Goal: Task Accomplishment & Management: Complete application form

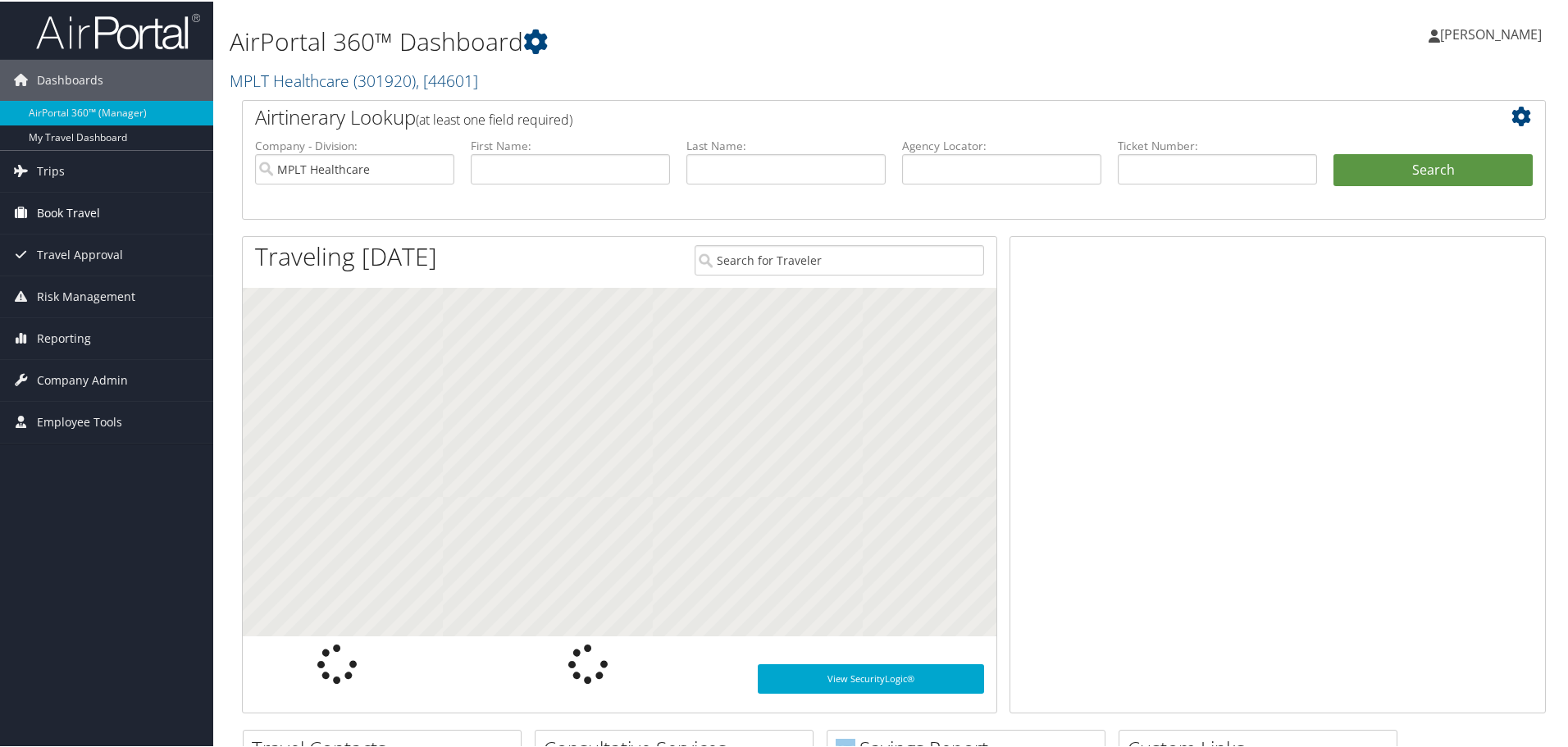
click at [84, 215] on span "Book Travel" at bounding box center [68, 211] width 63 height 41
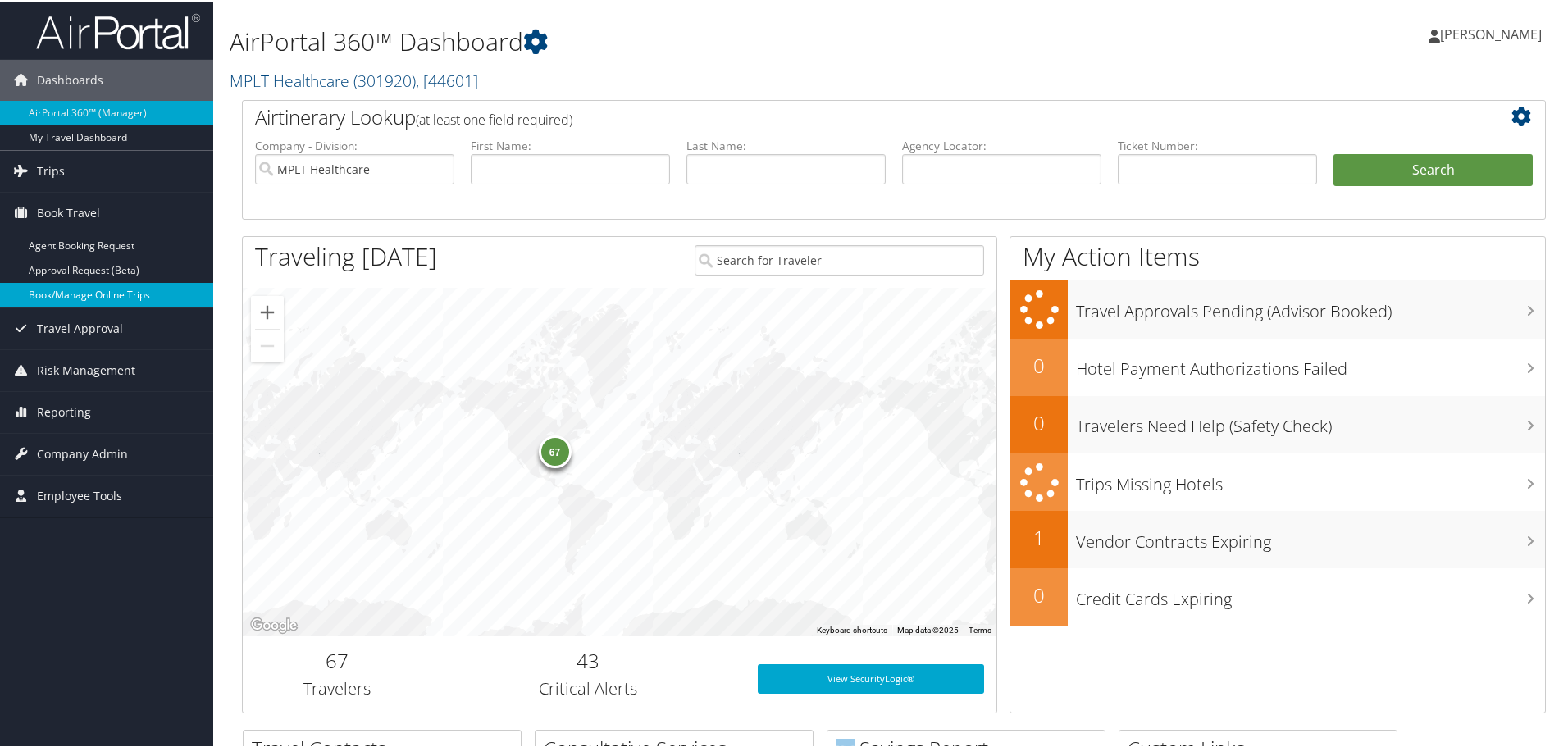
click at [122, 290] on link "Book/Manage Online Trips" at bounding box center [106, 294] width 213 height 25
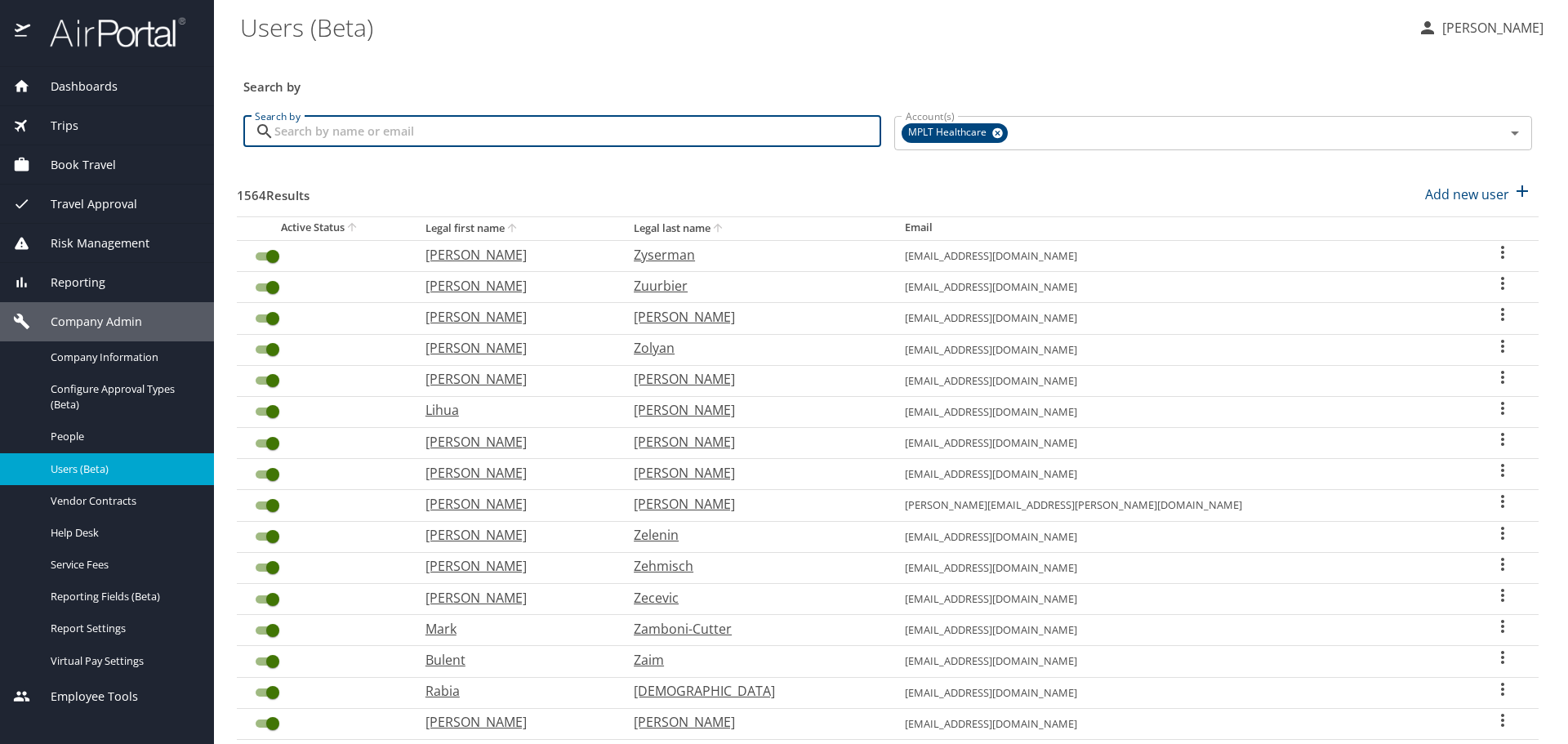
click at [584, 139] on input "Search by" at bounding box center [578, 131] width 607 height 31
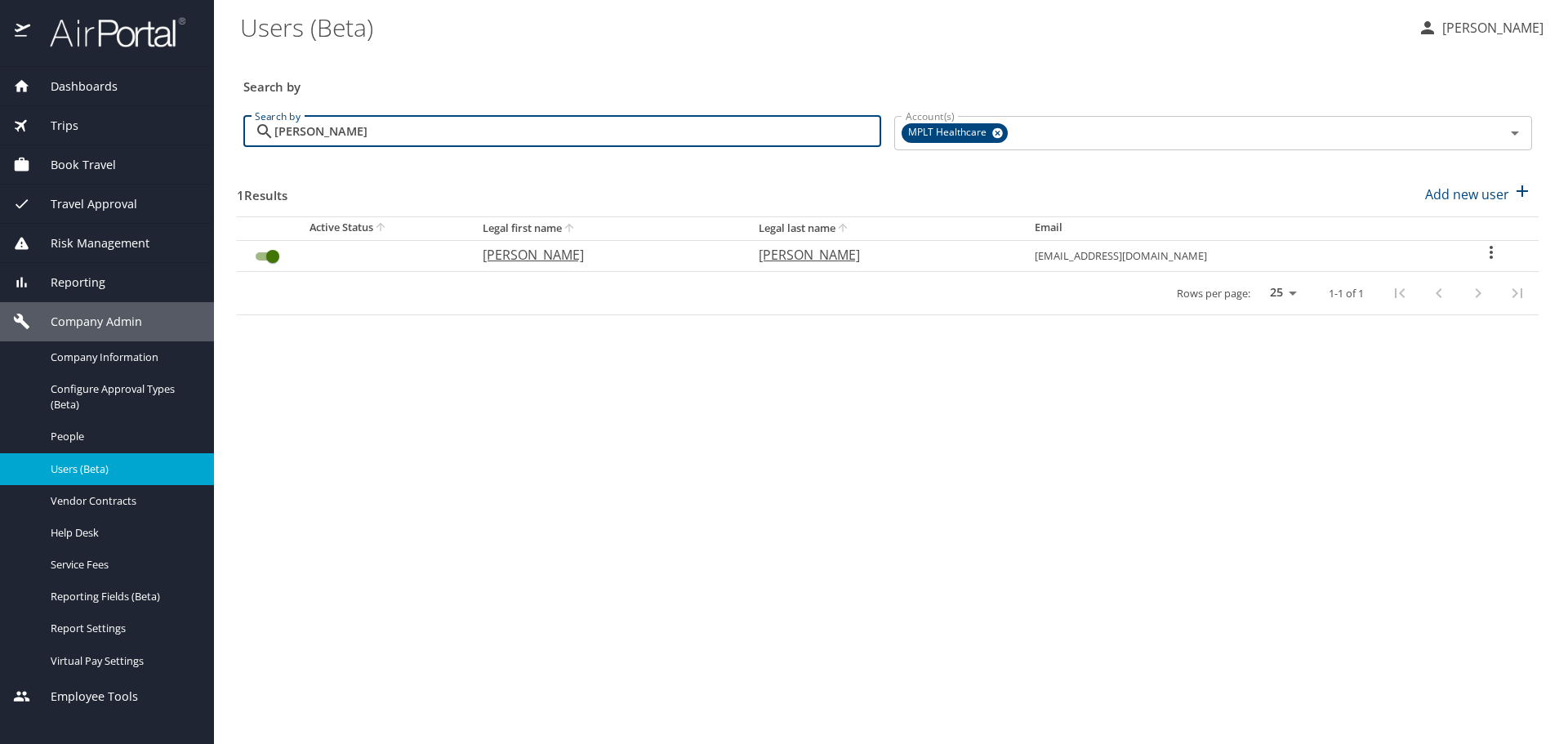
type input "[PERSON_NAME]"
click at [527, 256] on p "[PERSON_NAME]" at bounding box center [604, 255] width 244 height 20
select select "US"
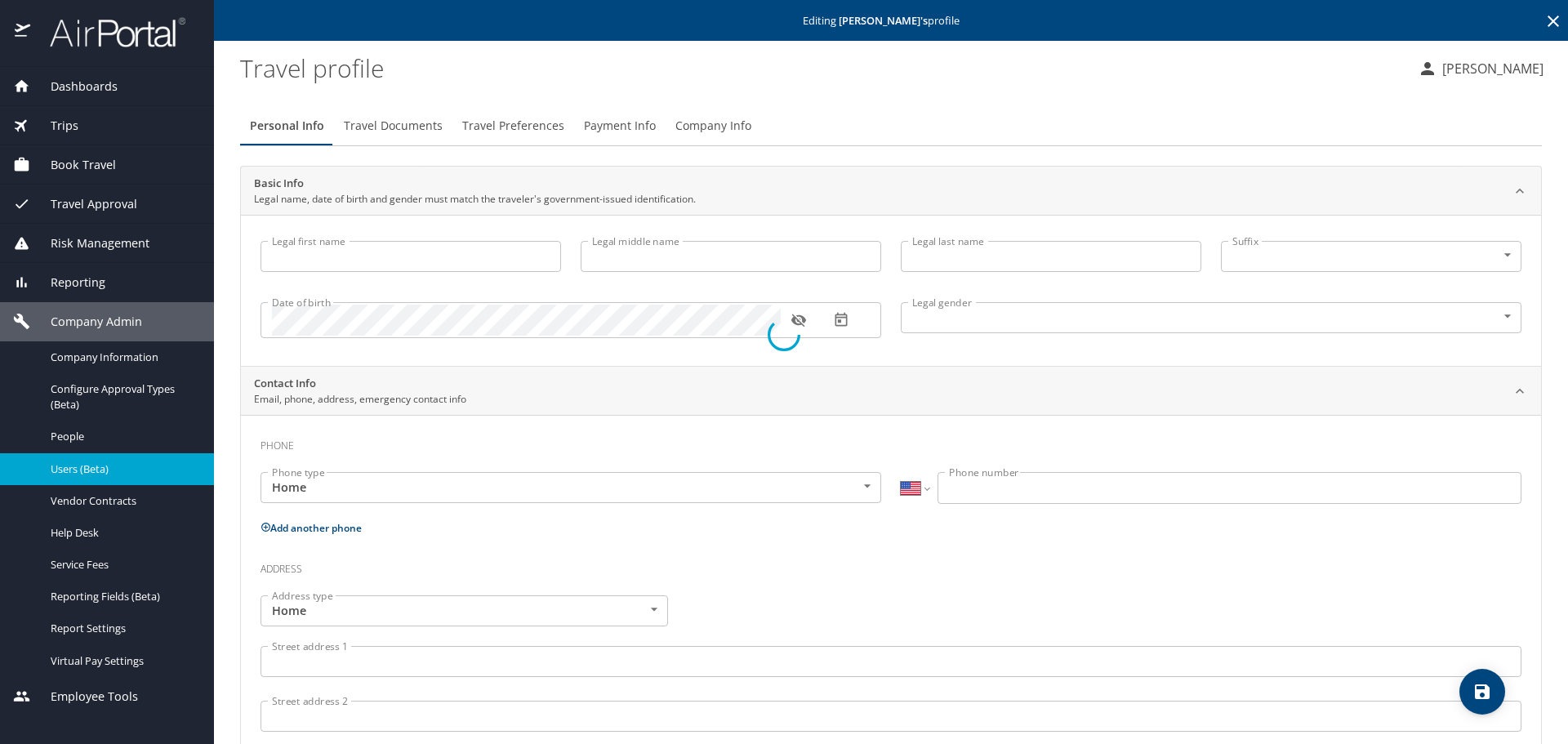
type input "[PERSON_NAME]"
type input "[DEMOGRAPHIC_DATA]"
type input "[PERSON_NAME]"
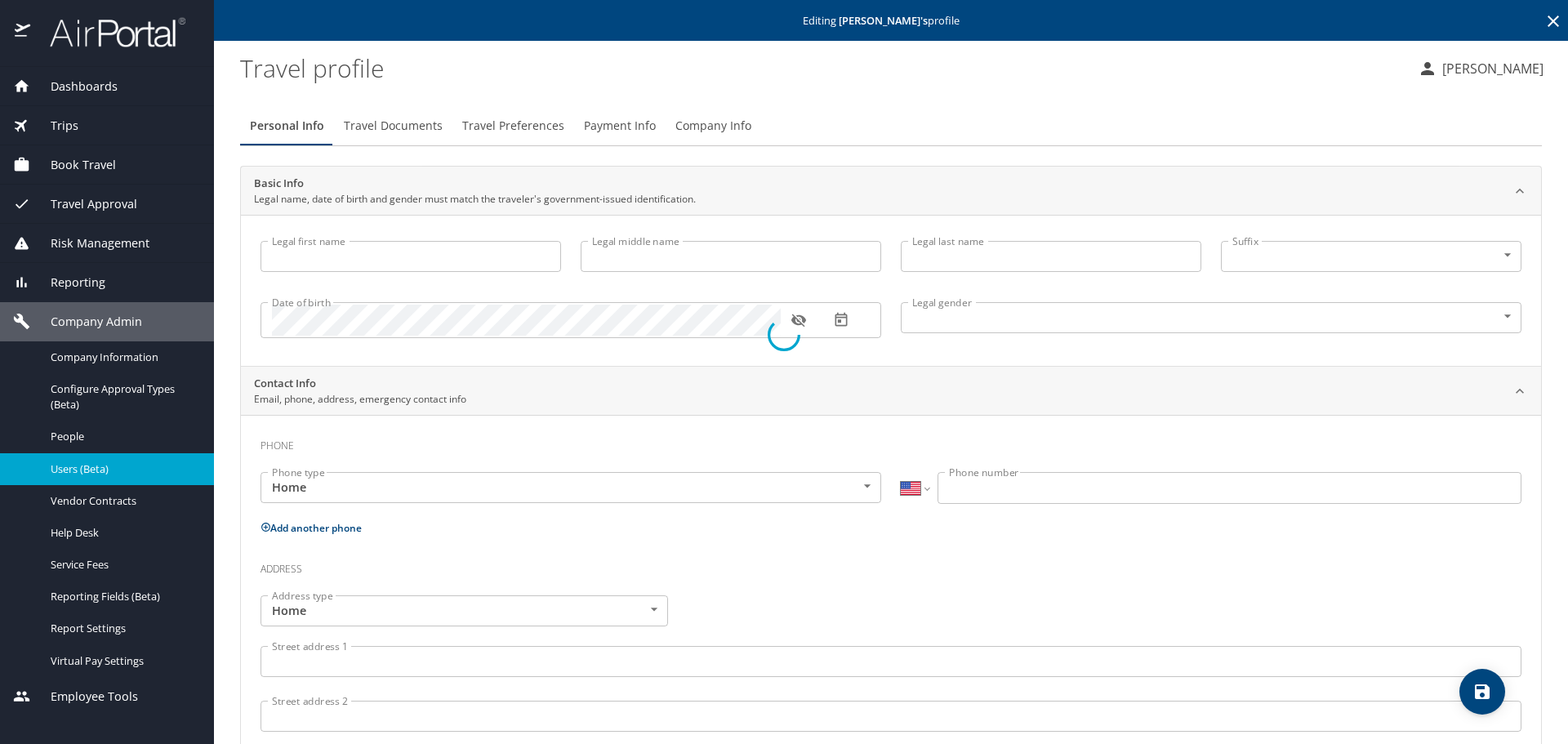
type input "[PHONE_NUMBER]"
select select "US"
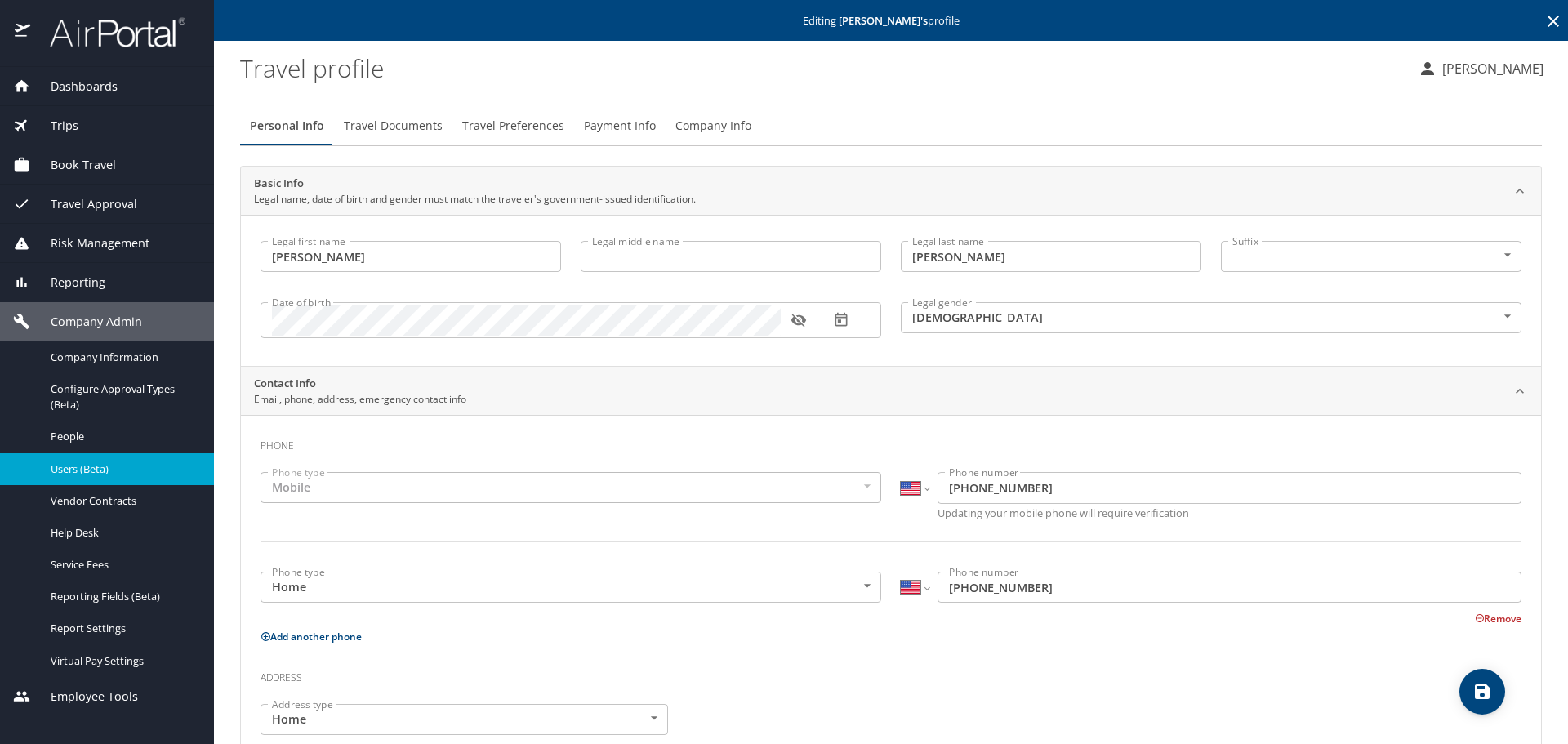
click at [513, 121] on span "Travel Preferences" at bounding box center [513, 126] width 102 height 21
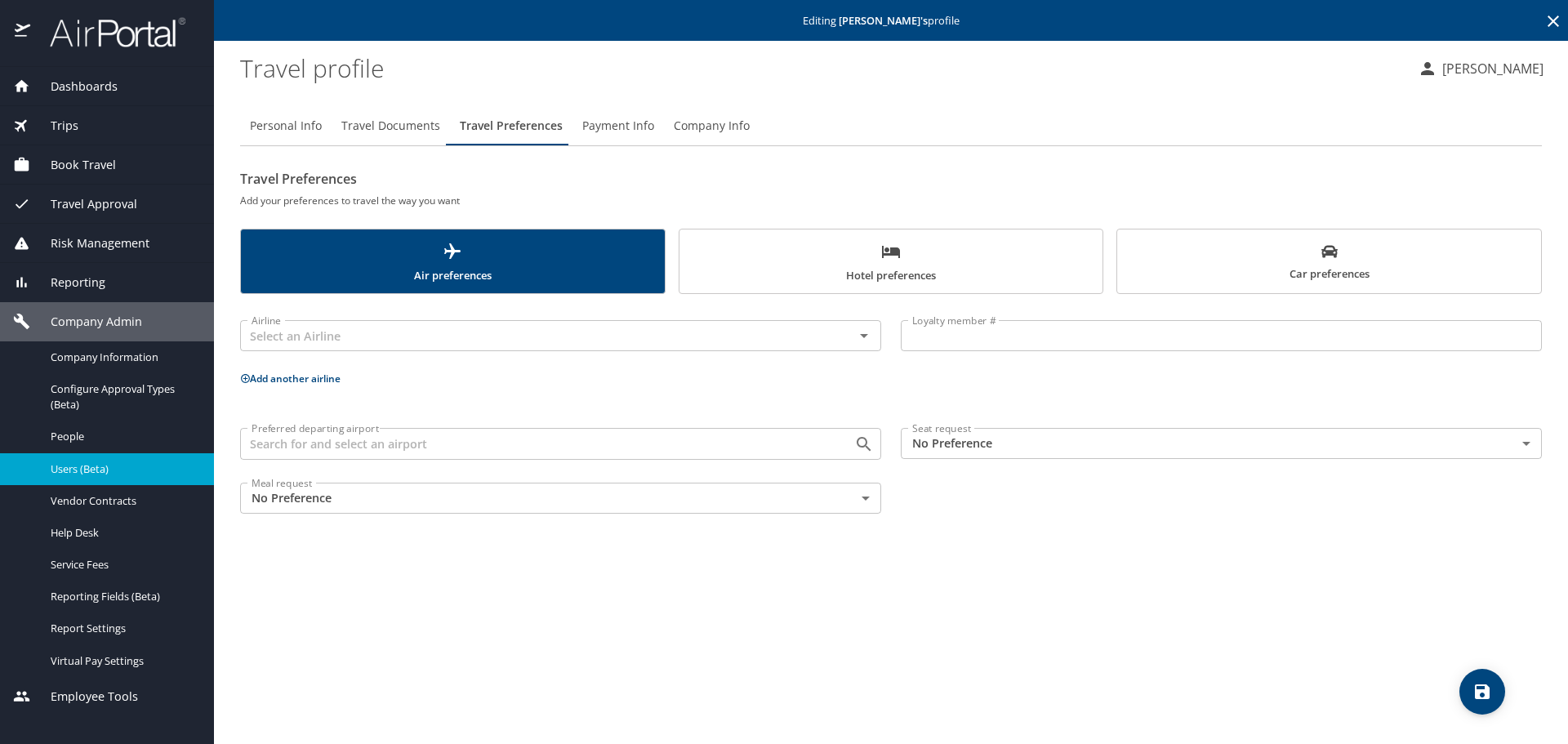
click at [958, 257] on span "Hotel preferences" at bounding box center [891, 264] width 404 height 44
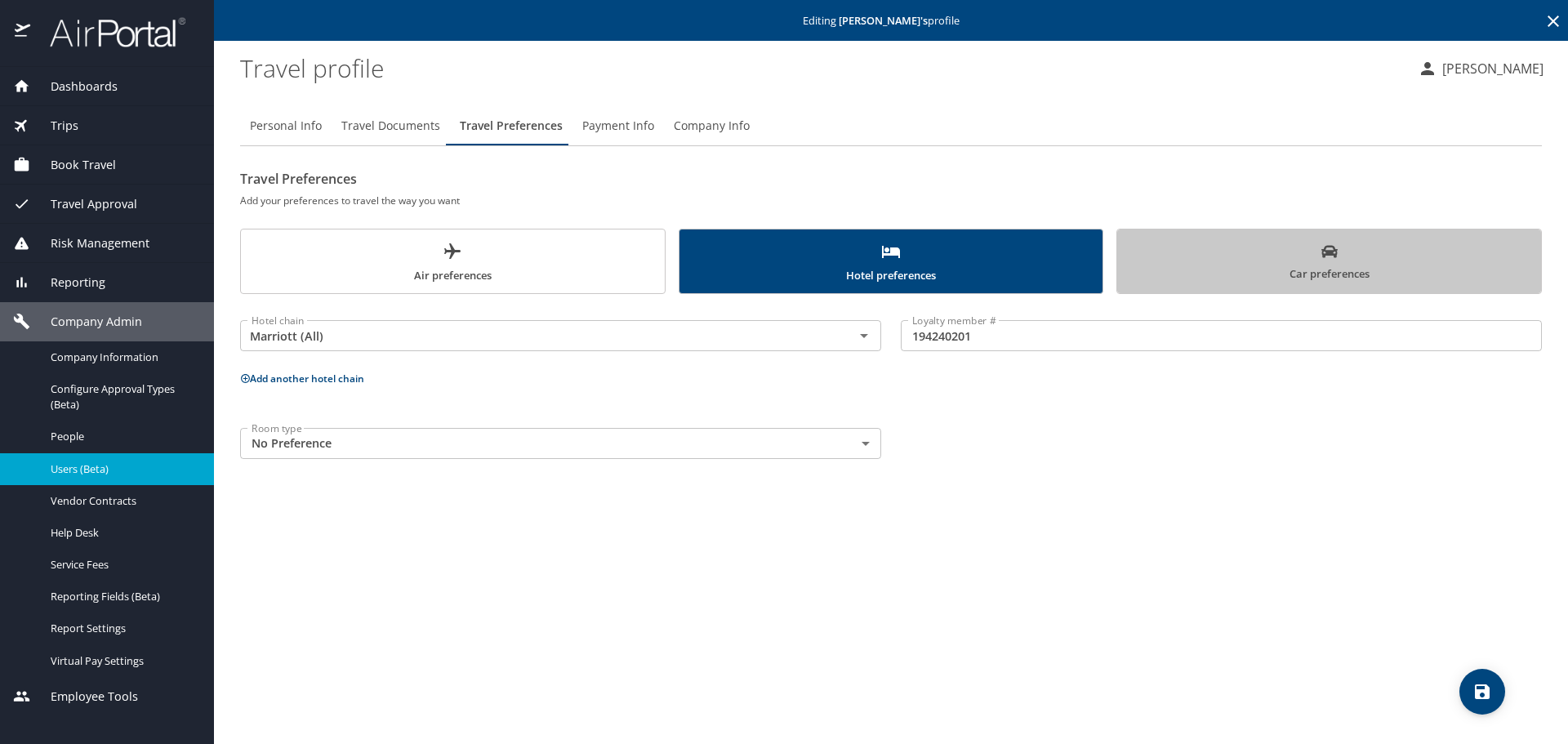
click at [1246, 248] on span "Car preferences" at bounding box center [1329, 264] width 404 height 40
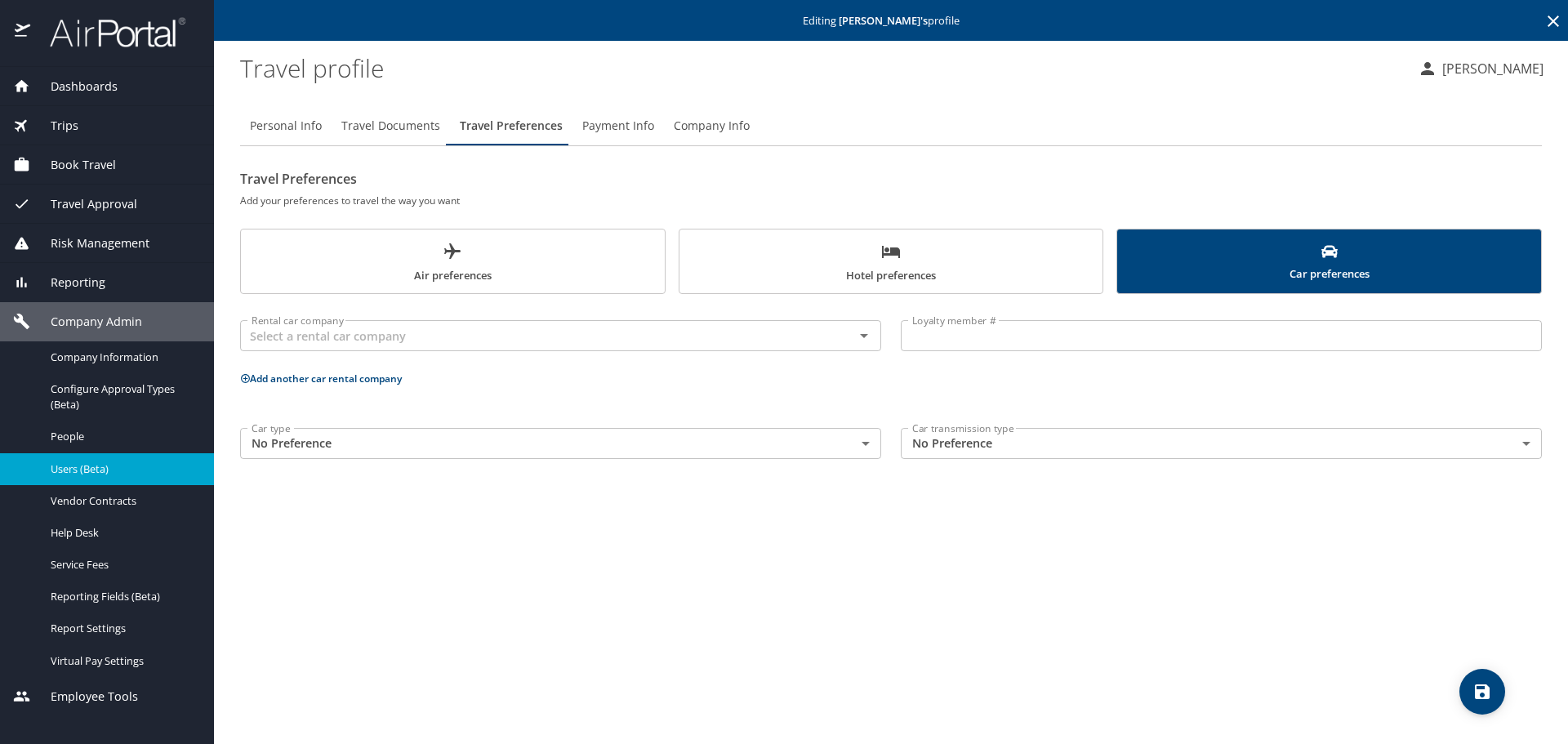
click at [850, 240] on button "Hotel preferences" at bounding box center [891, 262] width 426 height 66
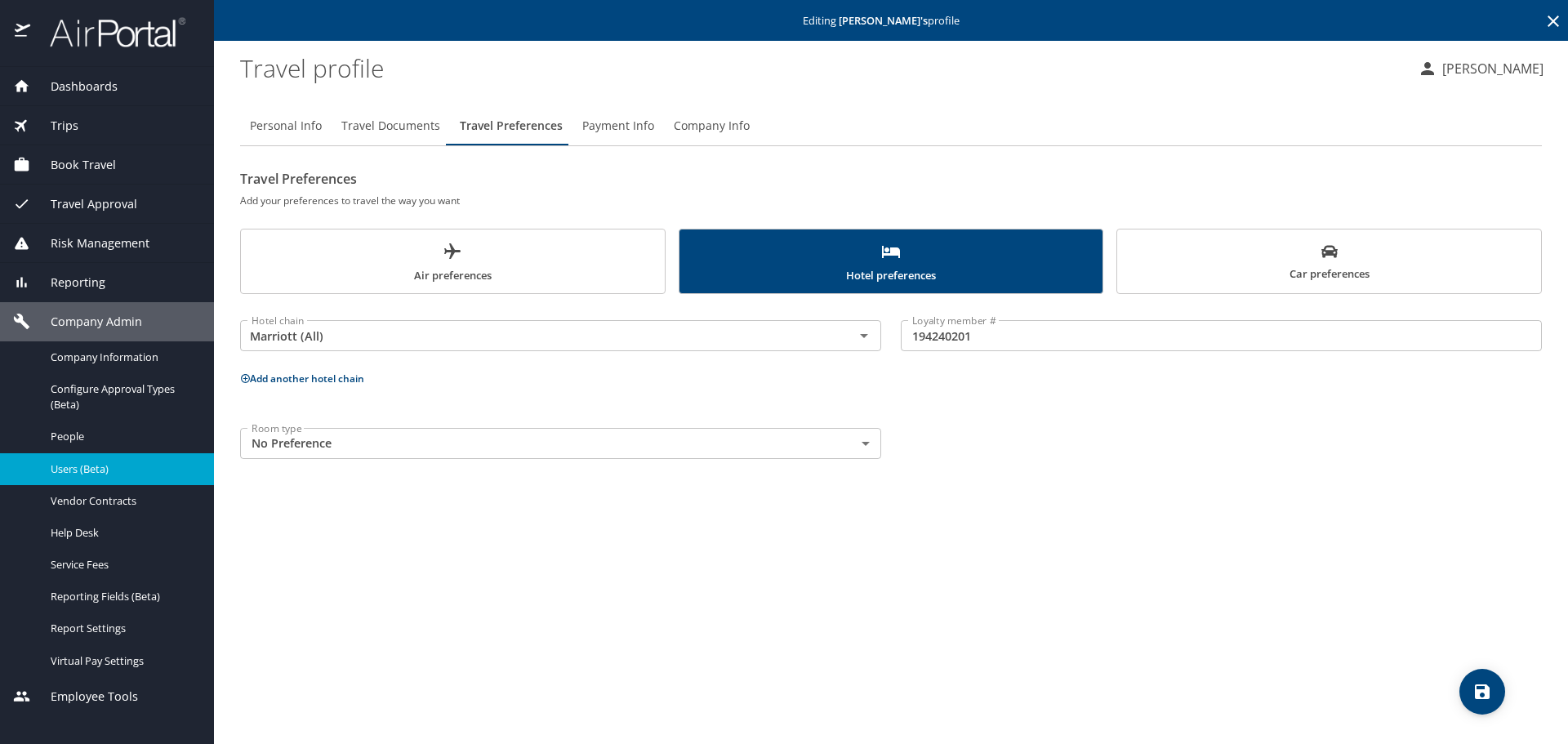
click at [383, 273] on span "Air preferences" at bounding box center [453, 264] width 404 height 44
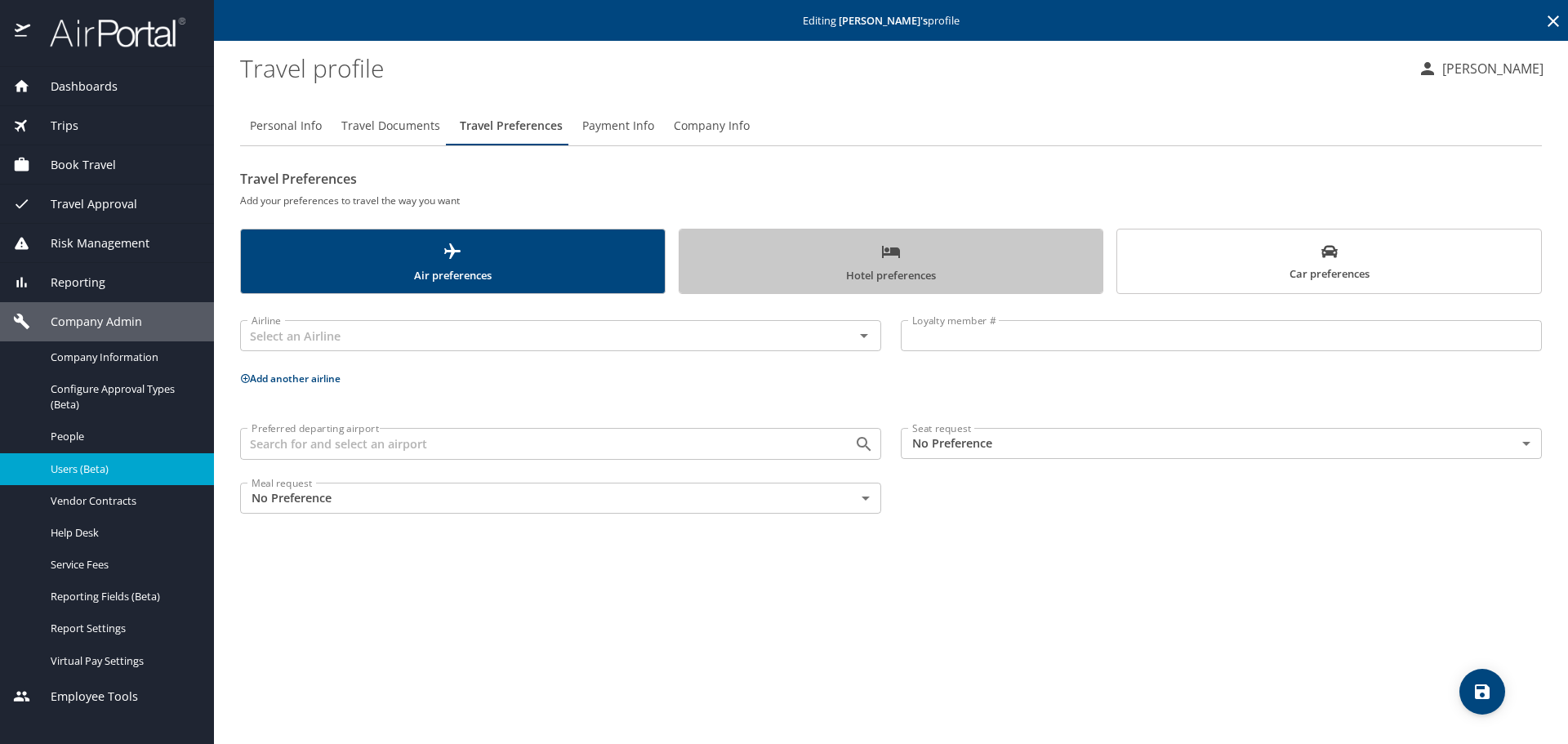
click at [847, 269] on span "Hotel preferences" at bounding box center [891, 264] width 404 height 44
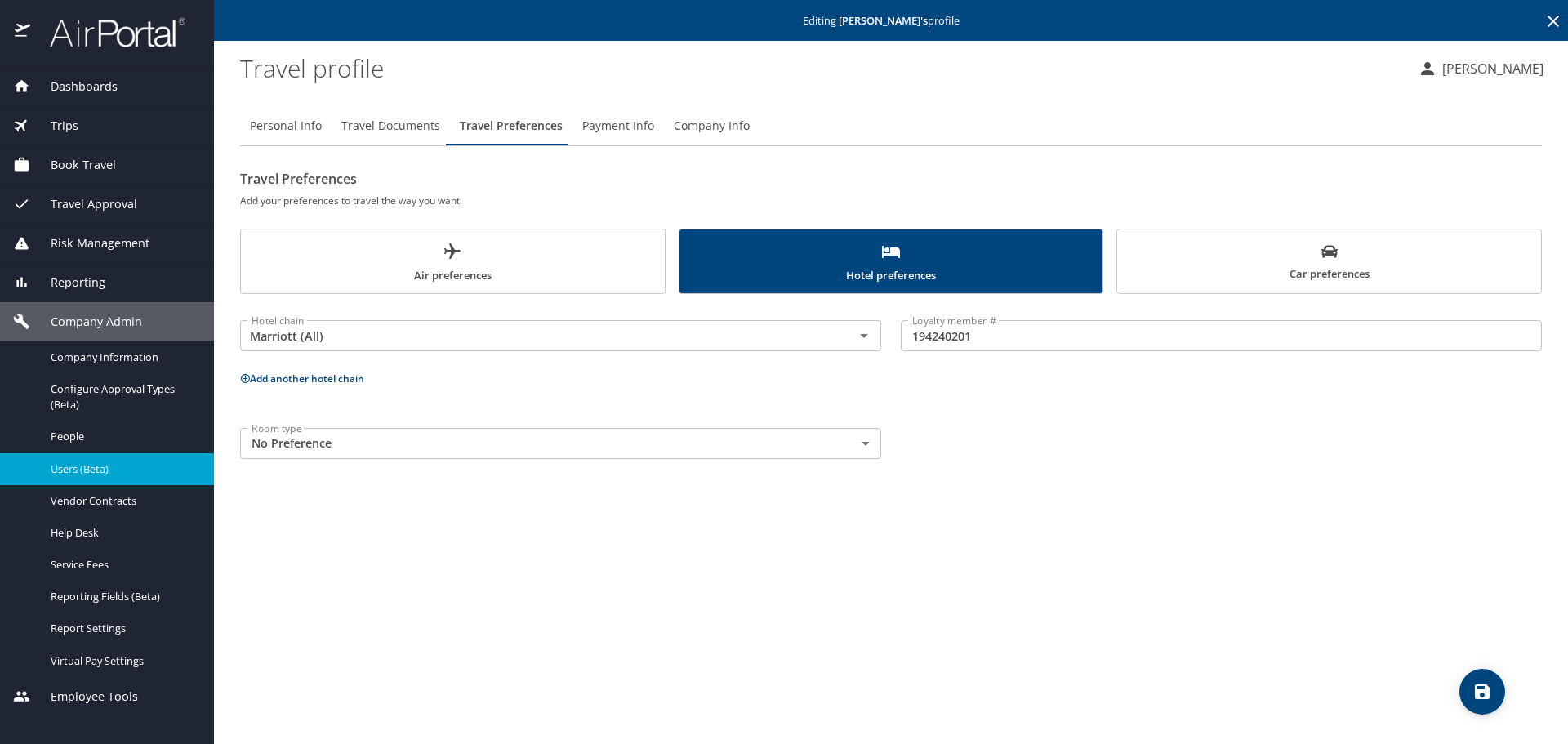
click at [1551, 22] on icon at bounding box center [1554, 21] width 20 height 20
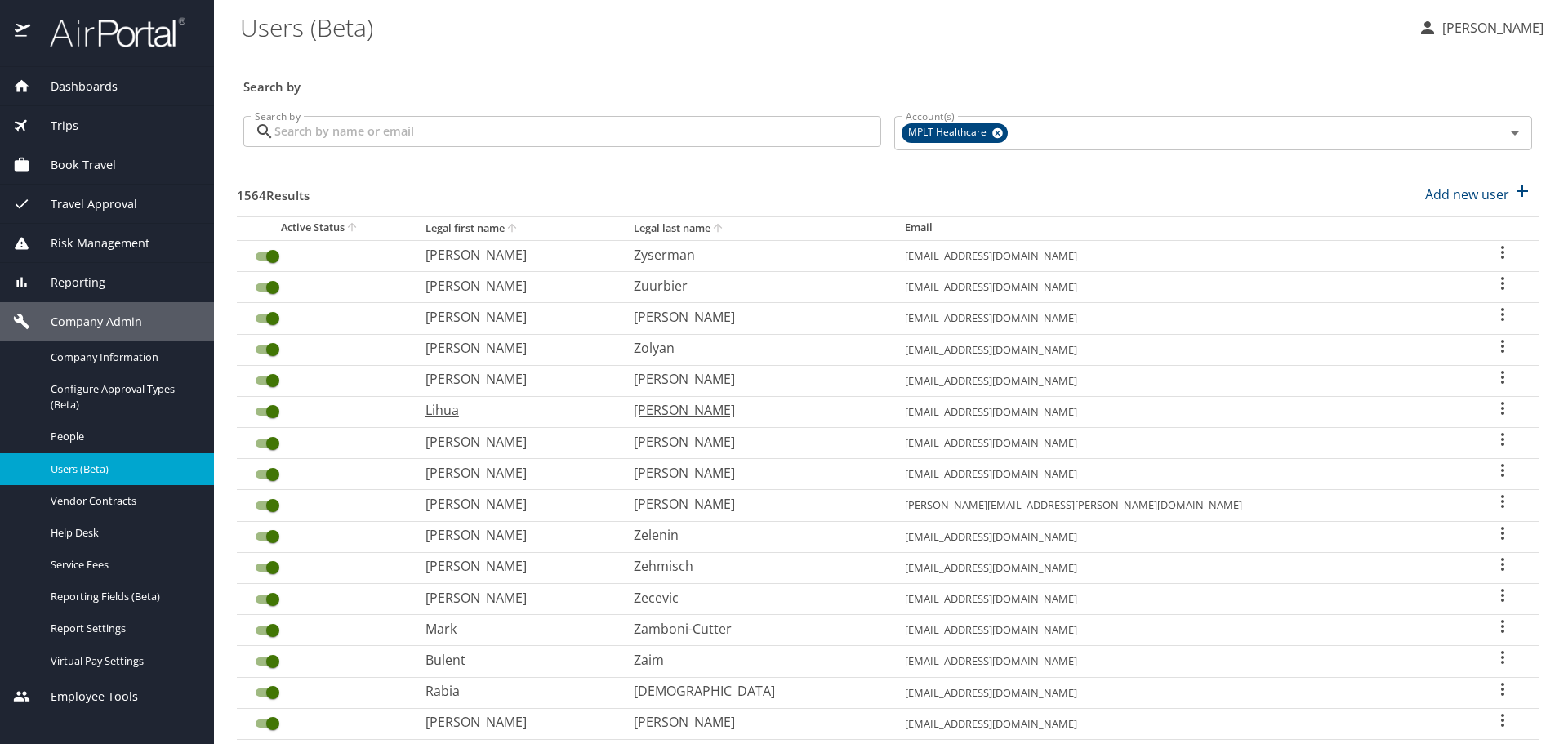
click at [723, 133] on input "Search by" at bounding box center [578, 131] width 607 height 31
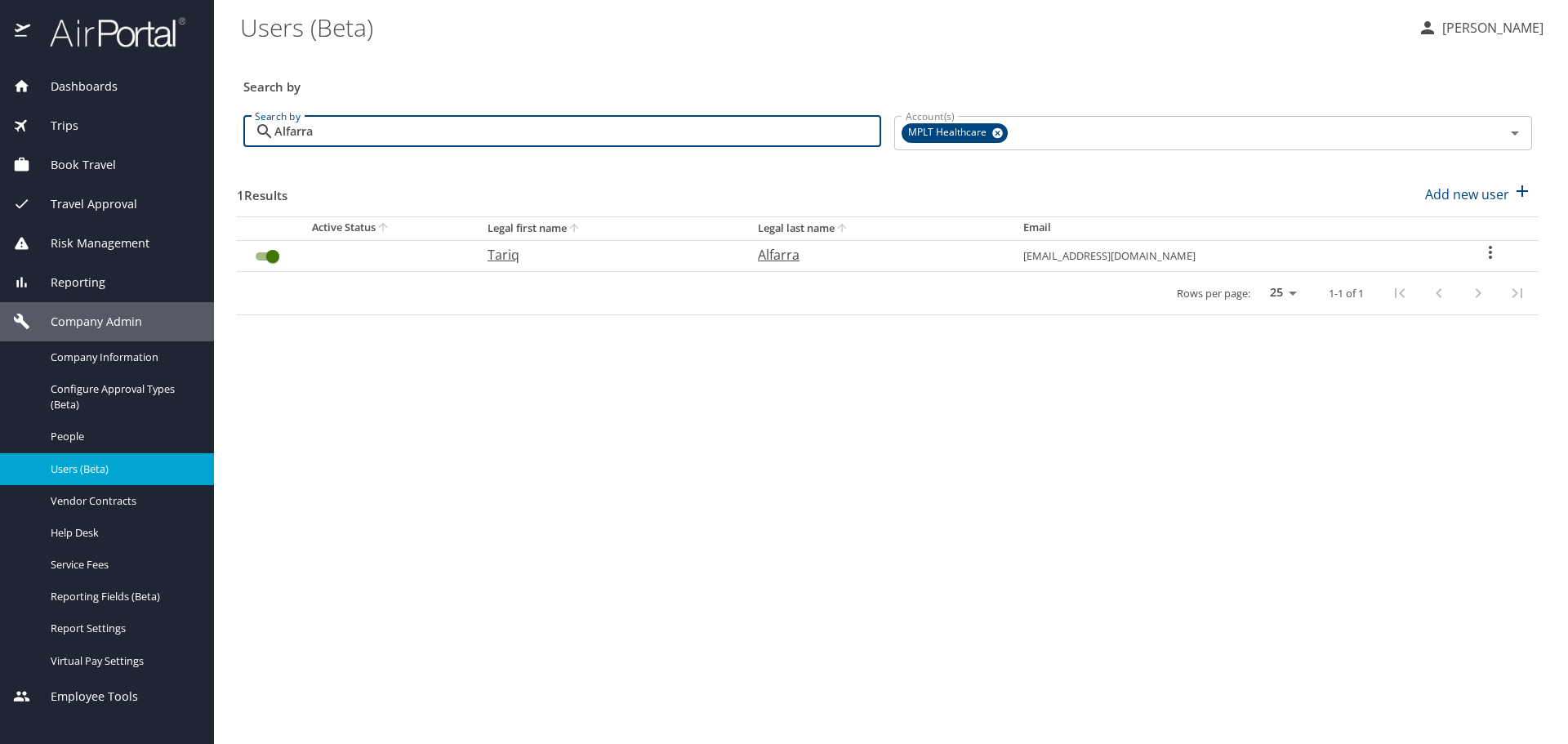
type input "Alfarra"
click at [525, 254] on p "Tariq" at bounding box center [606, 255] width 238 height 20
select select "US"
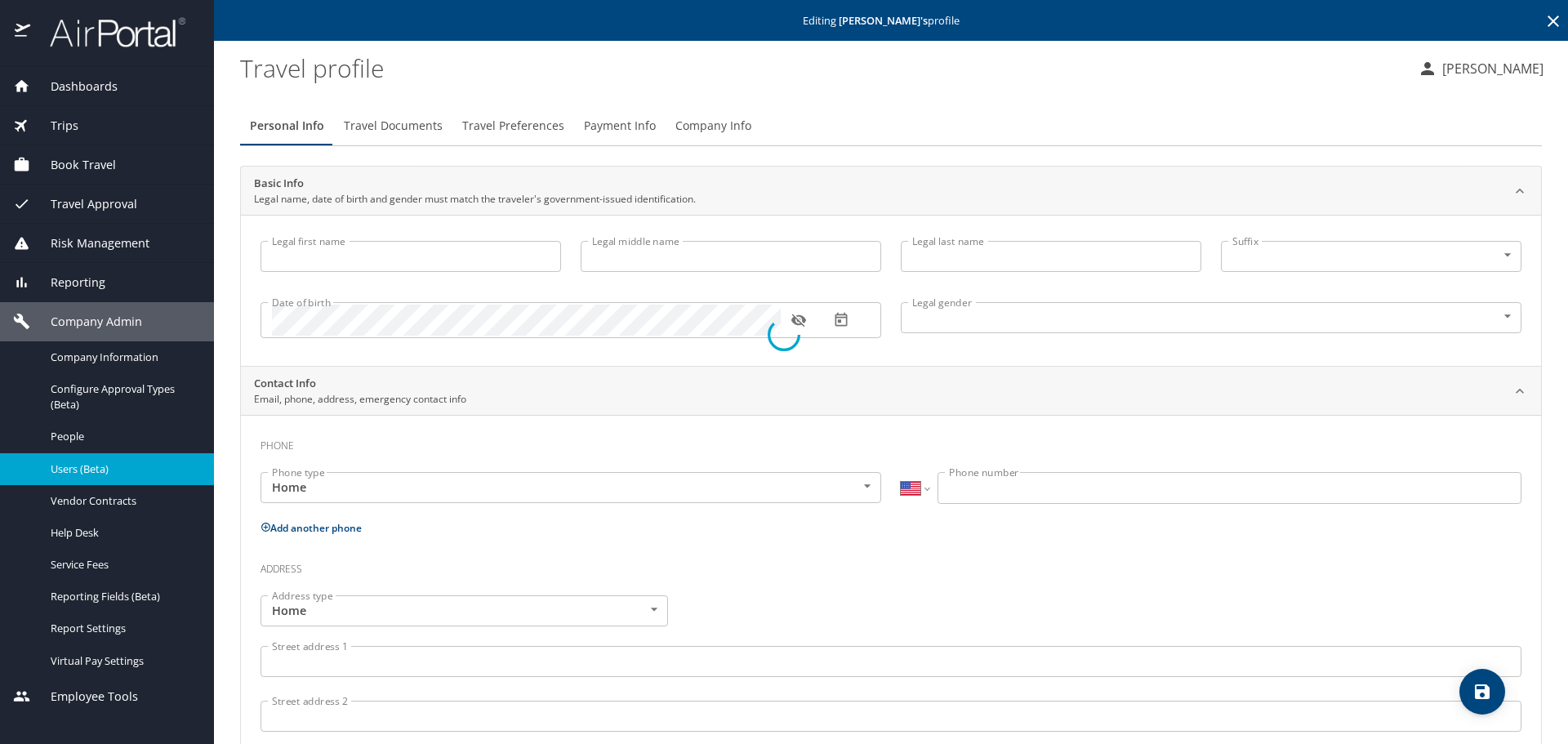
type input "Tariq"
type input "Alfarra"
type input "[DEMOGRAPHIC_DATA]"
type input "[PERSON_NAME]"
type input "Alfarra"
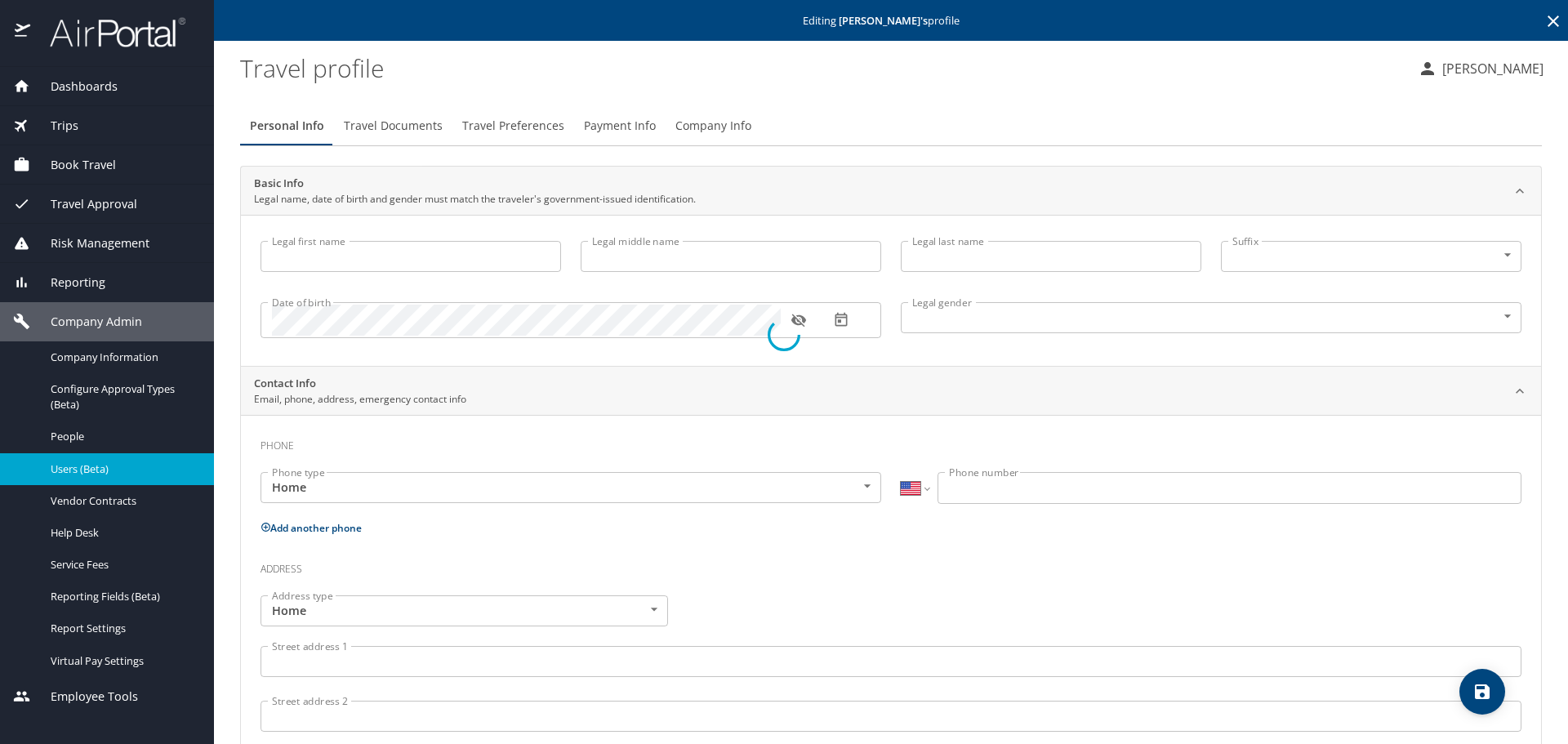
type input "[PHONE_NUMBER]"
select select "US"
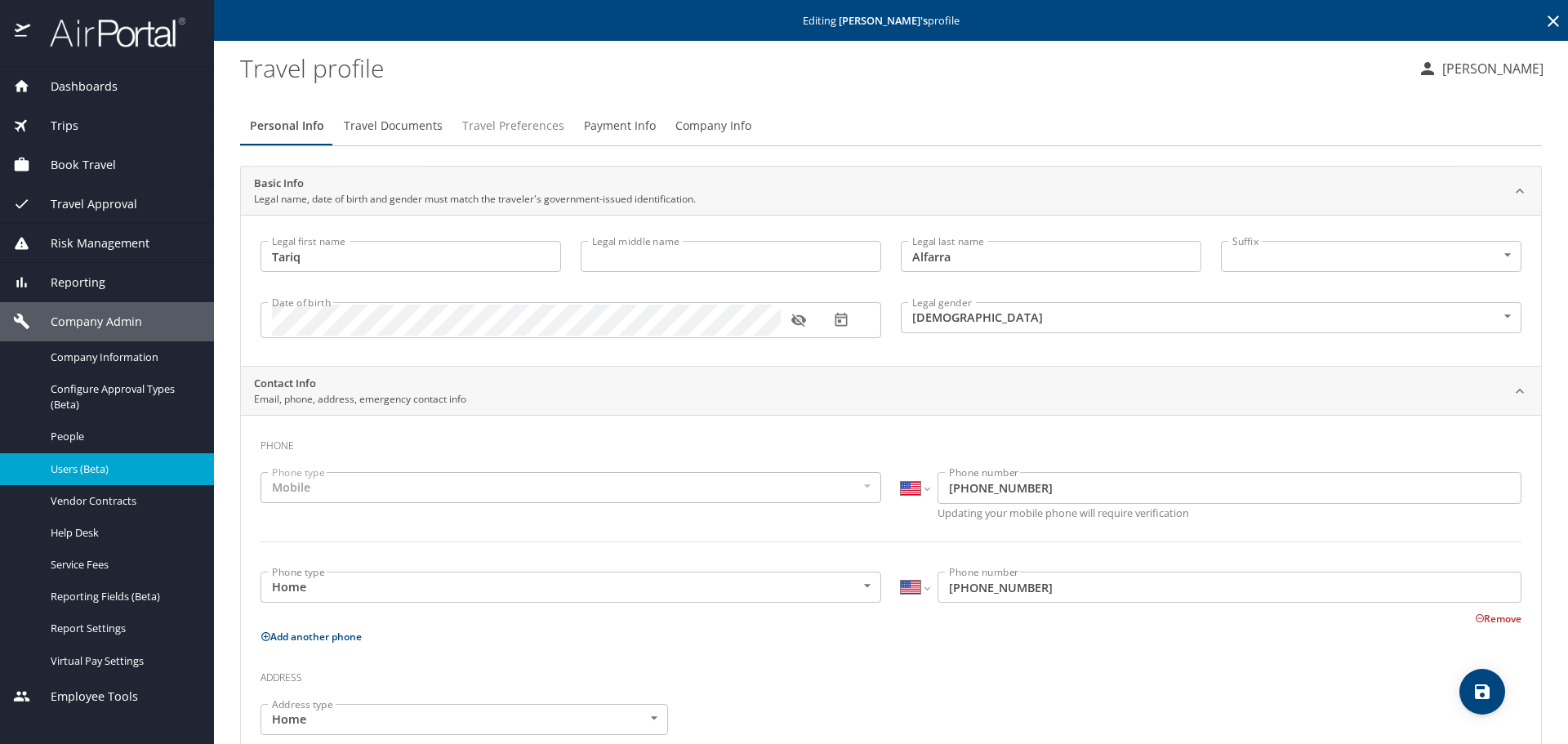
click at [508, 123] on span "Travel Preferences" at bounding box center [513, 126] width 102 height 21
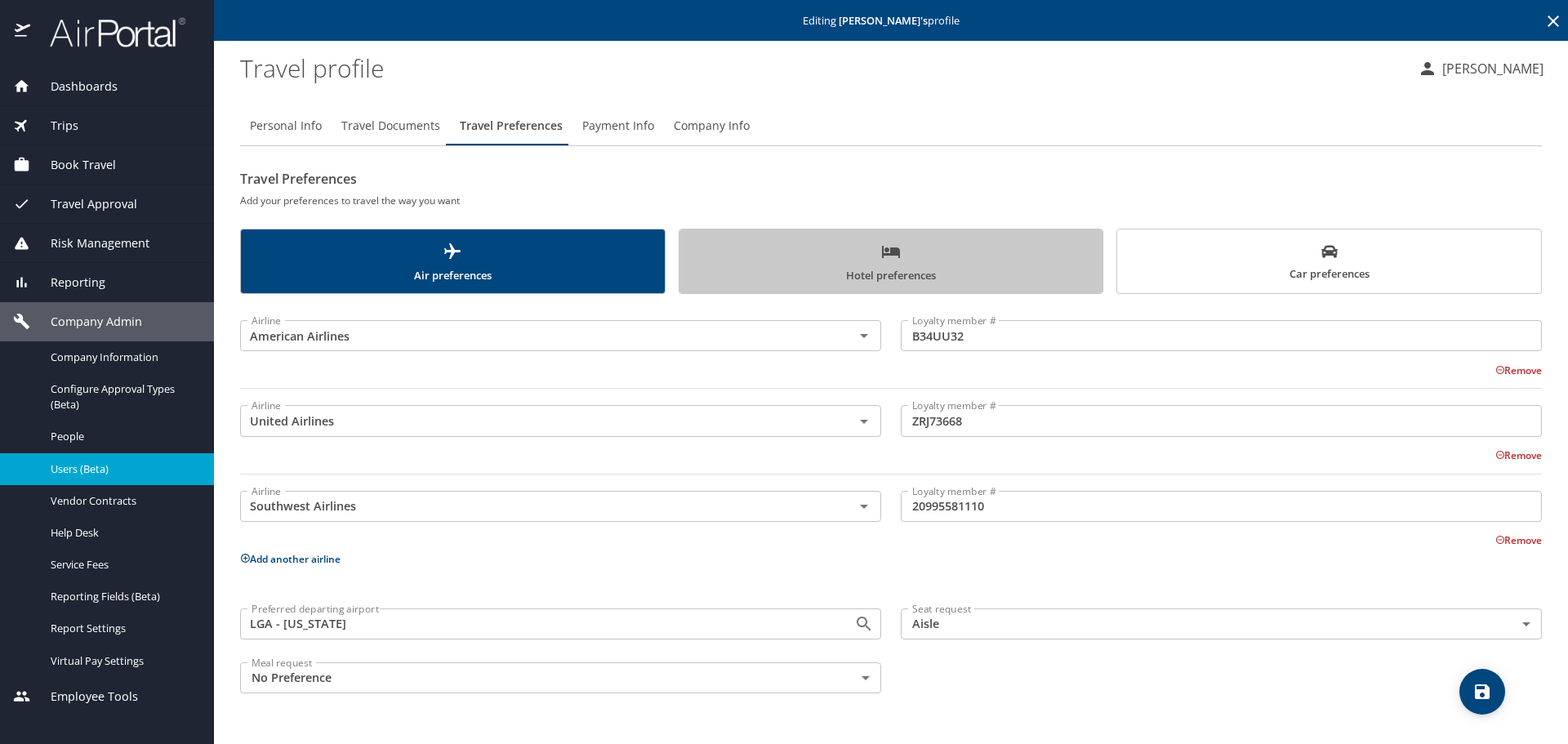
click at [856, 273] on span "Hotel preferences" at bounding box center [891, 264] width 404 height 44
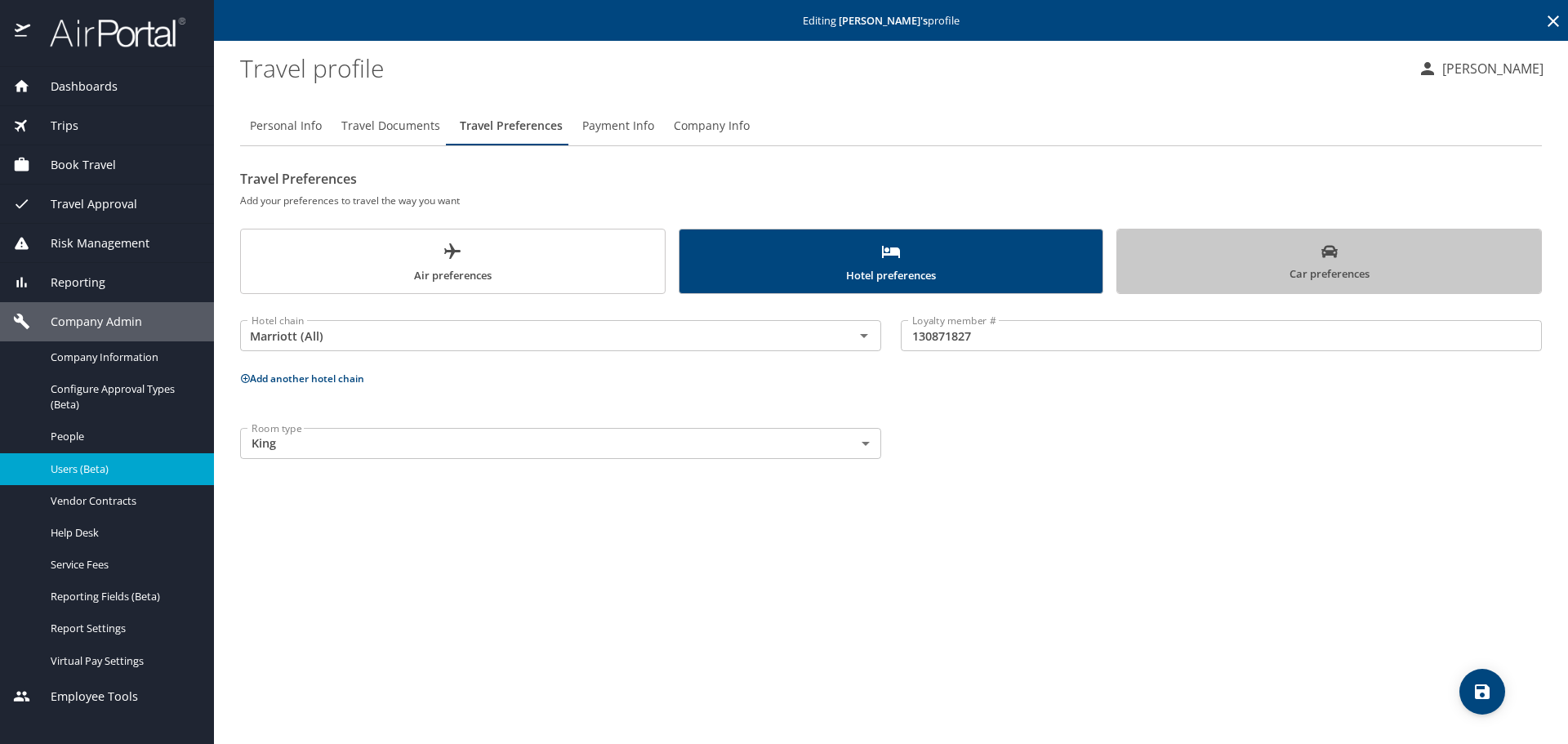
click at [1217, 251] on span "Car preferences" at bounding box center [1329, 264] width 404 height 40
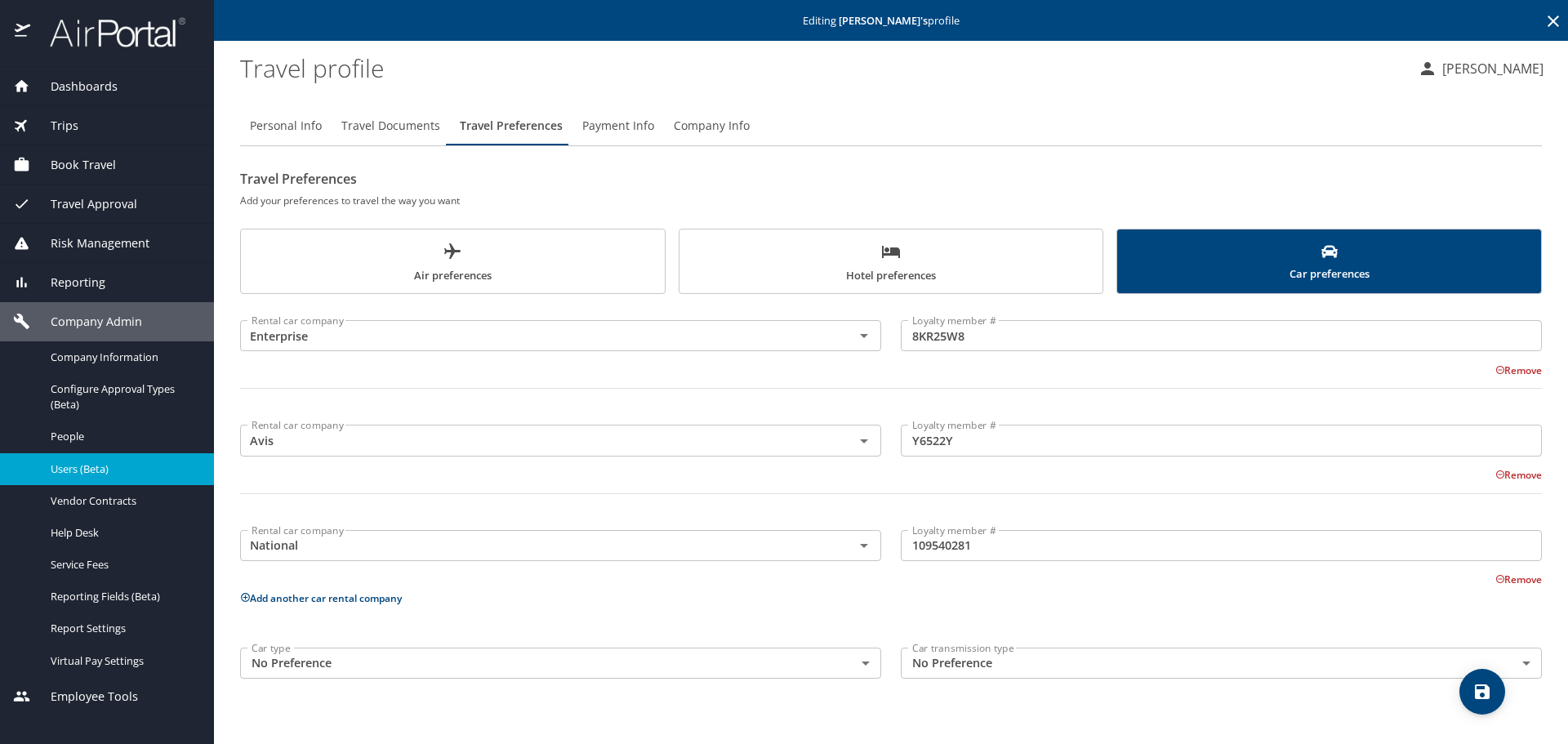
click at [522, 257] on span "Air preferences" at bounding box center [453, 264] width 404 height 44
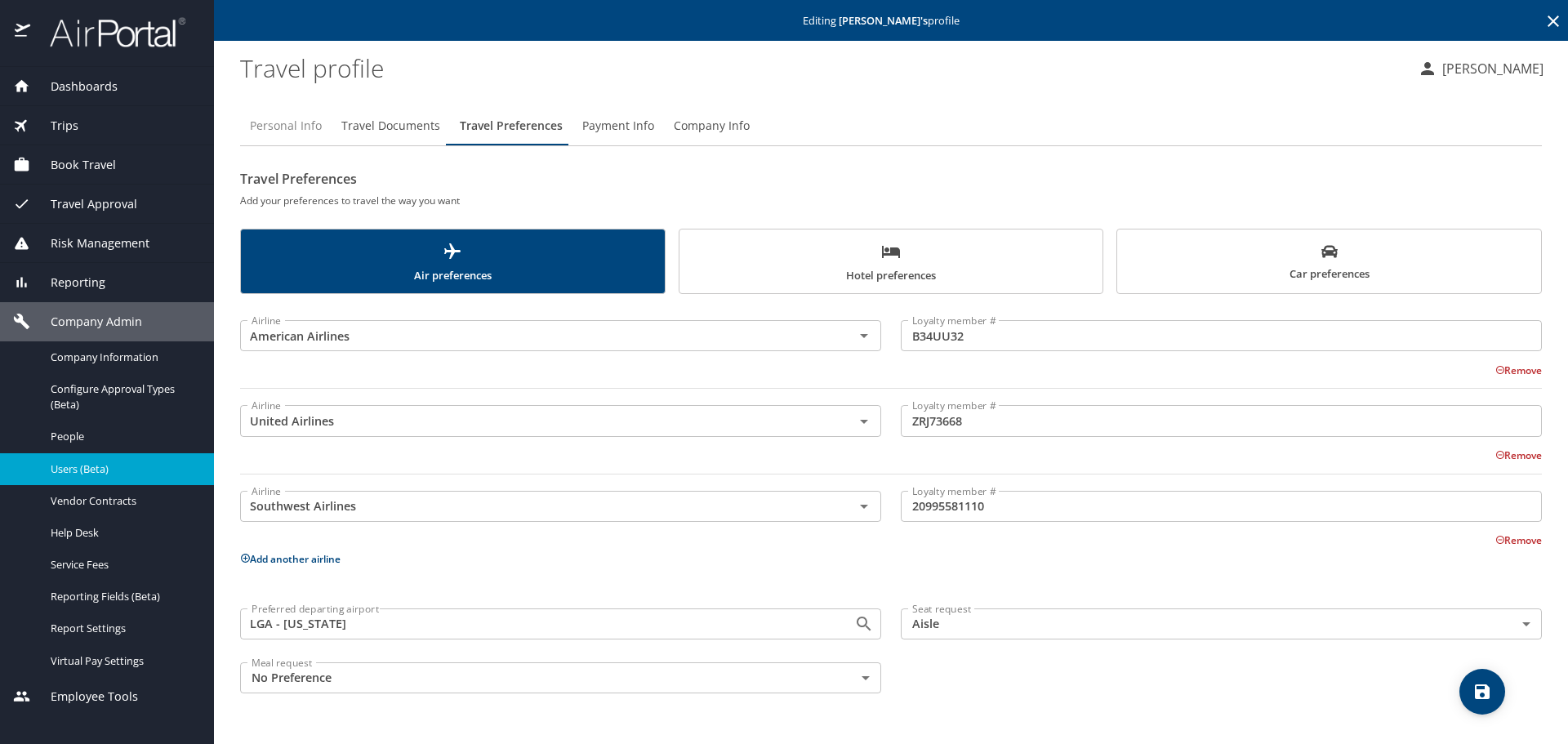
click at [269, 125] on span "Personal Info" at bounding box center [286, 126] width 72 height 21
select select "US"
